Goal: Check status: Check status

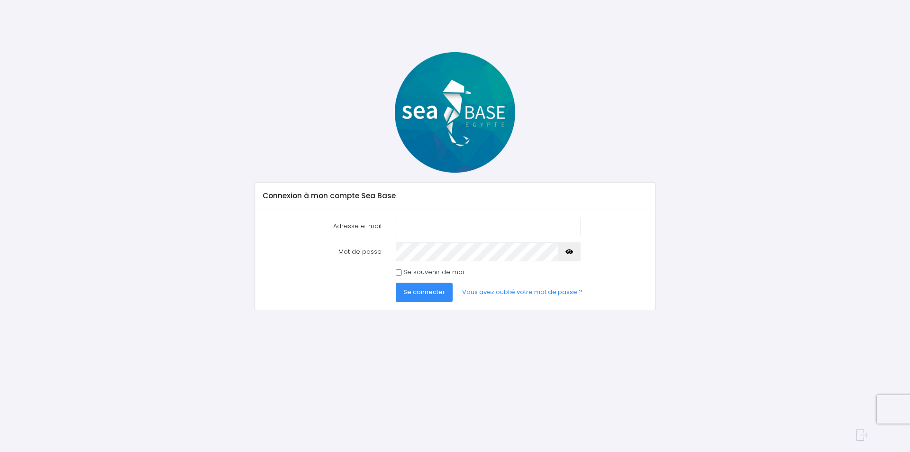
type input "[EMAIL_ADDRESS][DOMAIN_NAME]"
click at [425, 289] on span "Se connecter" at bounding box center [424, 291] width 42 height 9
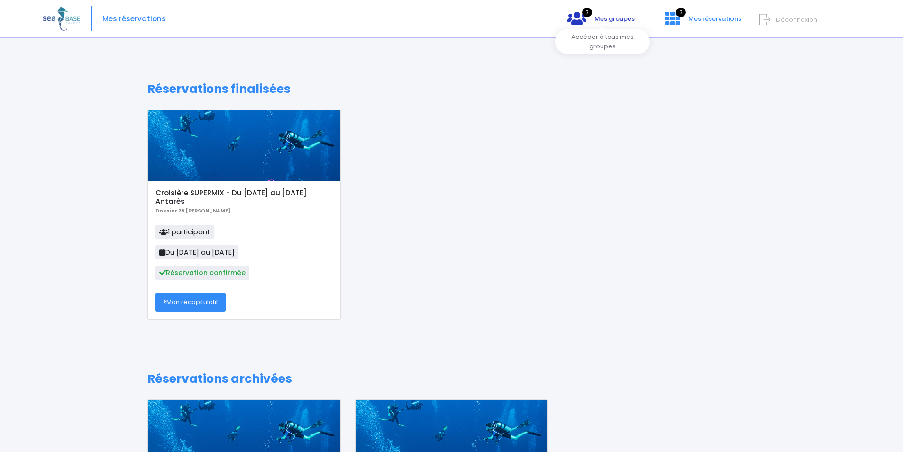
click at [578, 19] on icon at bounding box center [576, 18] width 19 height 15
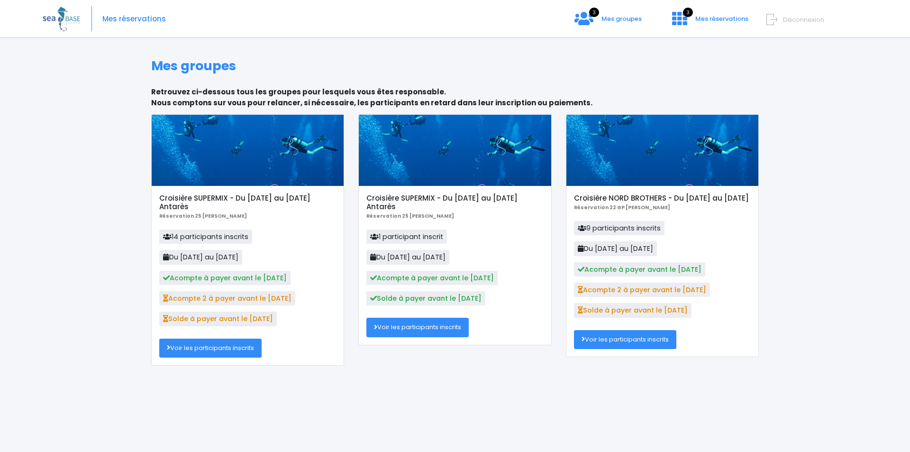
click at [207, 346] on link "Voir les participants inscrits" at bounding box center [210, 347] width 102 height 19
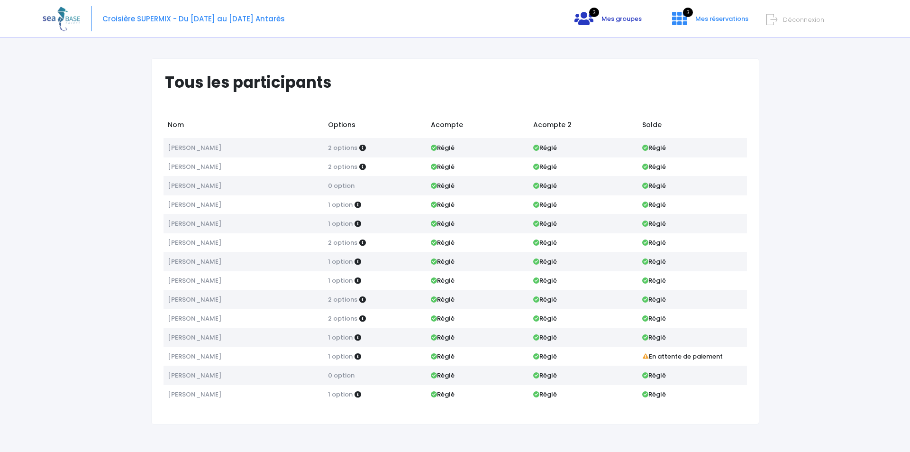
click at [591, 15] on icon at bounding box center [583, 18] width 19 height 15
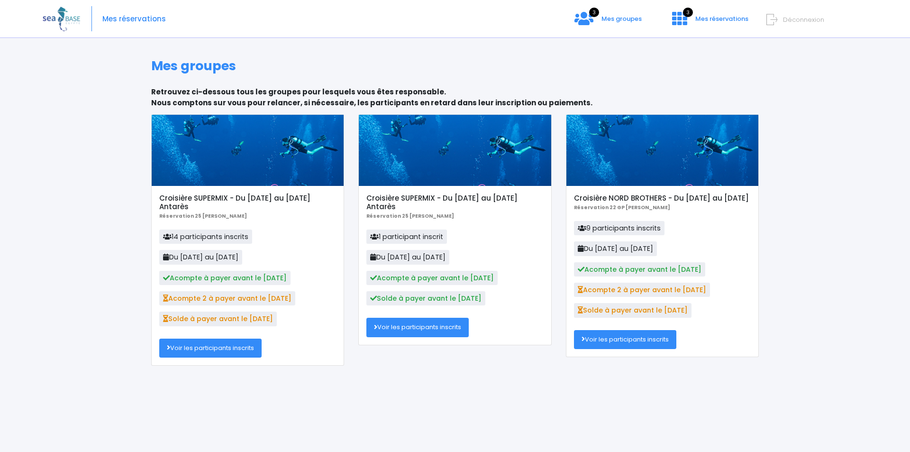
click at [772, 16] on icon at bounding box center [771, 20] width 11 height 16
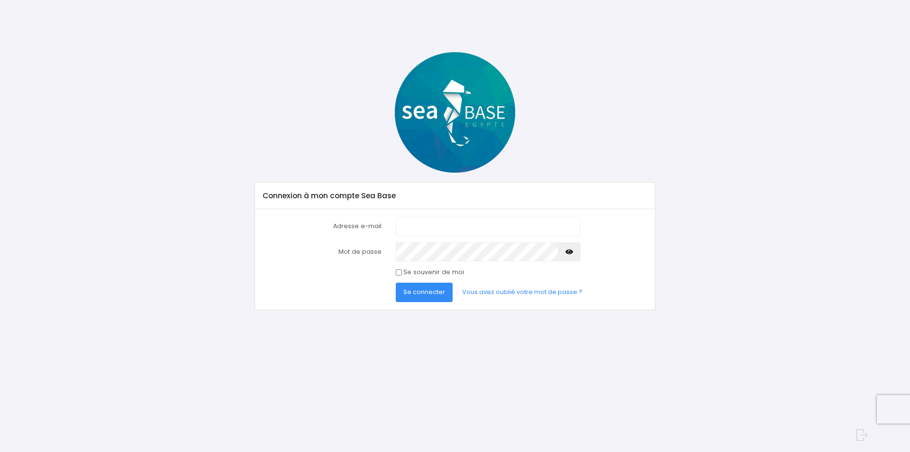
type input "[EMAIL_ADDRESS][DOMAIN_NAME]"
click at [437, 292] on span "Se connecter" at bounding box center [424, 291] width 42 height 9
